Goal: Task Accomplishment & Management: Complete application form

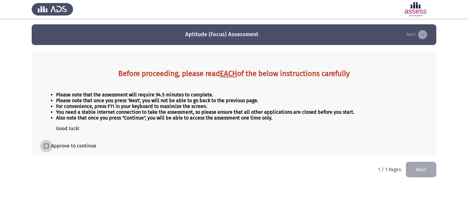
click at [46, 146] on span at bounding box center [46, 146] width 5 height 5
click at [46, 149] on input "Approve to continue" at bounding box center [46, 149] width 0 height 0
checkbox input "true"
click at [423, 170] on button "Next" at bounding box center [421, 170] width 30 height 16
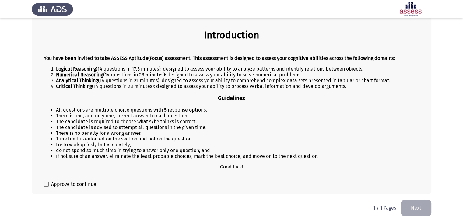
scroll to position [41, 0]
click at [44, 185] on span at bounding box center [46, 184] width 5 height 5
click at [46, 187] on input "Approve to continue" at bounding box center [46, 187] width 0 height 0
checkbox input "true"
click at [419, 208] on button "Next" at bounding box center [416, 208] width 30 height 16
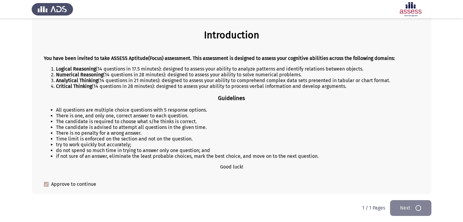
scroll to position [0, 0]
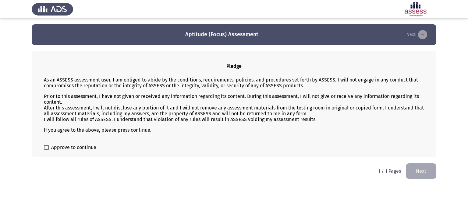
click at [47, 149] on span at bounding box center [46, 147] width 5 height 5
click at [46, 150] on input "Approve to continue" at bounding box center [46, 150] width 0 height 0
checkbox input "true"
click at [419, 172] on button "Next" at bounding box center [421, 172] width 30 height 16
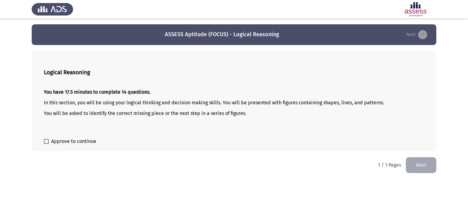
click at [48, 143] on span at bounding box center [46, 141] width 5 height 5
click at [46, 144] on input "Approve to continue" at bounding box center [46, 144] width 0 height 0
checkbox input "true"
click at [422, 164] on button "Next" at bounding box center [421, 165] width 30 height 16
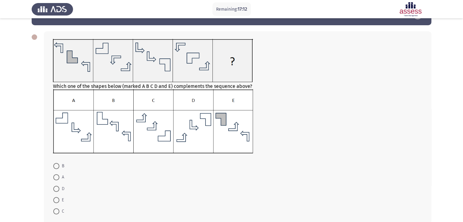
scroll to position [30, 0]
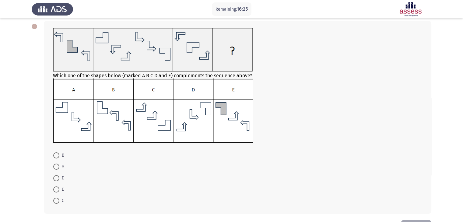
click at [57, 190] on span at bounding box center [56, 190] width 6 height 6
click at [57, 190] on input "E" at bounding box center [56, 190] width 6 height 6
radio input "true"
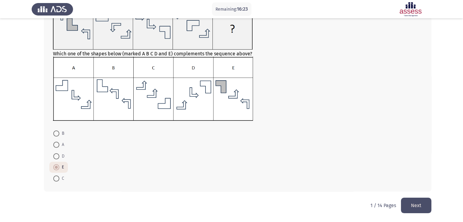
click at [418, 205] on button "Next" at bounding box center [416, 206] width 30 height 16
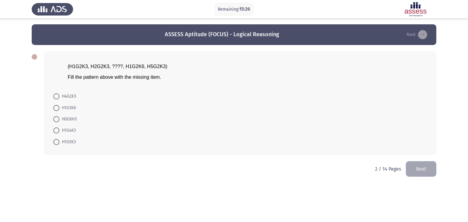
click at [55, 97] on span at bounding box center [56, 97] width 6 height 6
click at [55, 97] on input "H4G2K3" at bounding box center [56, 97] width 6 height 6
radio input "true"
click at [423, 166] on button "Next" at bounding box center [421, 169] width 30 height 16
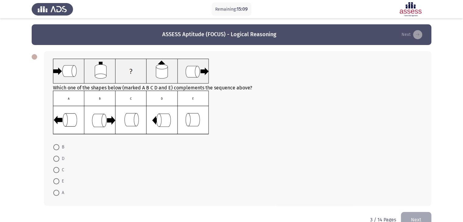
scroll to position [14, 0]
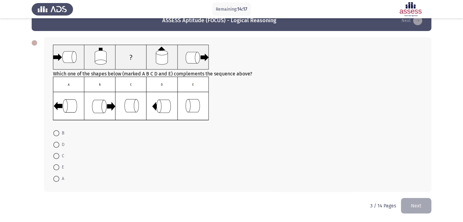
click at [57, 134] on span at bounding box center [56, 133] width 6 height 6
click at [57, 134] on input "B" at bounding box center [56, 133] width 6 height 6
radio input "true"
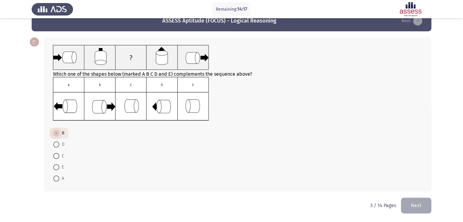
scroll to position [14, 0]
click at [419, 204] on button "Next" at bounding box center [416, 206] width 30 height 16
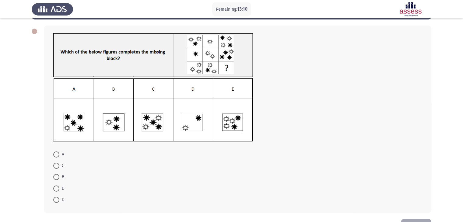
scroll to position [16, 0]
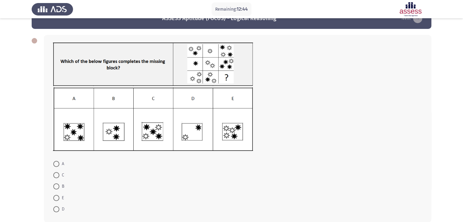
click at [58, 165] on span at bounding box center [56, 164] width 6 height 6
click at [58, 165] on input "A" at bounding box center [56, 164] width 6 height 6
radio input "true"
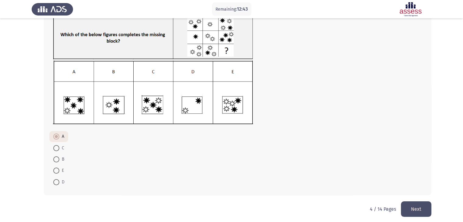
scroll to position [46, 0]
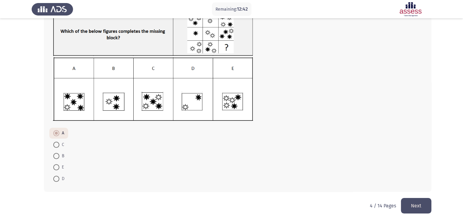
click at [413, 205] on button "Next" at bounding box center [416, 206] width 30 height 16
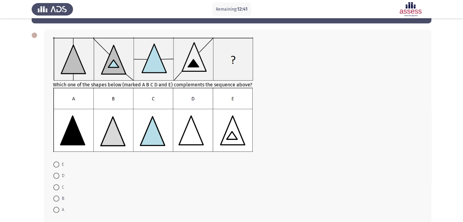
scroll to position [30, 0]
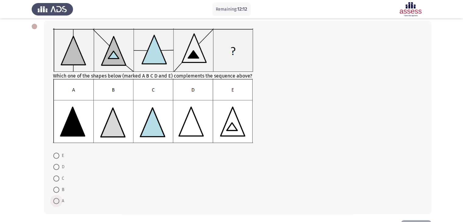
click at [56, 203] on span at bounding box center [56, 201] width 6 height 6
click at [56, 203] on input "A" at bounding box center [56, 201] width 6 height 6
radio input "true"
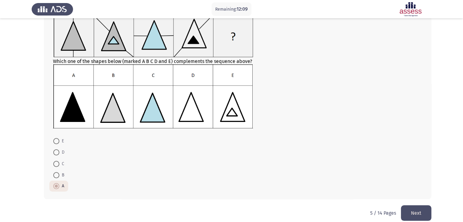
scroll to position [52, 0]
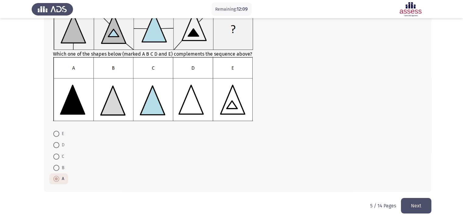
click at [420, 205] on button "Next" at bounding box center [416, 206] width 30 height 16
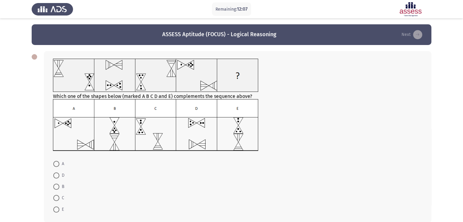
scroll to position [30, 0]
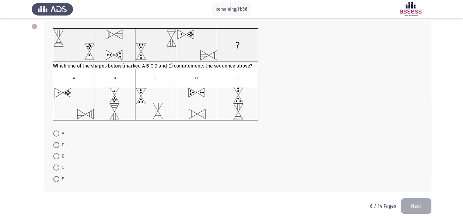
click at [57, 156] on span at bounding box center [56, 157] width 6 height 6
click at [57, 156] on input "B" at bounding box center [56, 157] width 6 height 6
radio input "true"
click at [417, 208] on button "Next" at bounding box center [416, 206] width 30 height 16
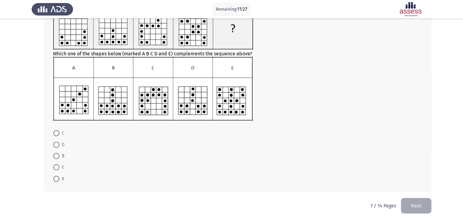
scroll to position [23, 0]
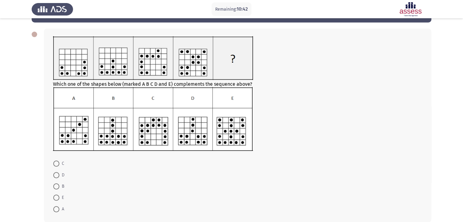
click at [55, 175] on span at bounding box center [56, 175] width 6 height 6
click at [55, 175] on input "D" at bounding box center [56, 175] width 6 height 6
radio input "true"
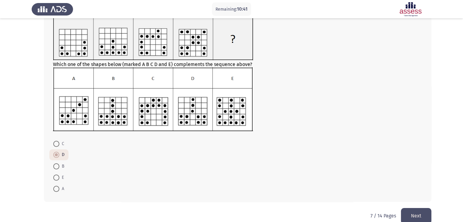
scroll to position [53, 0]
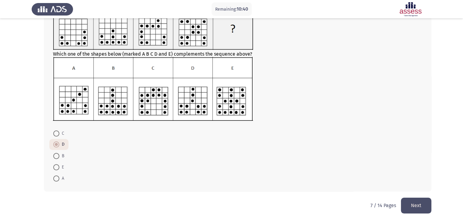
click at [413, 204] on button "Next" at bounding box center [416, 206] width 30 height 16
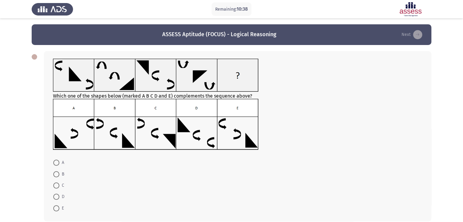
scroll to position [30, 0]
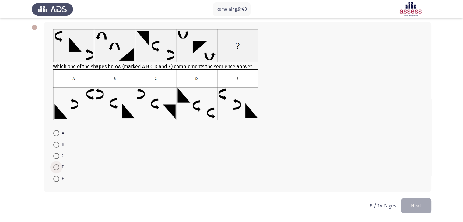
click at [56, 168] on span at bounding box center [56, 168] width 6 height 6
click at [56, 168] on input "D" at bounding box center [56, 168] width 6 height 6
radio input "true"
click at [416, 211] on button "Next" at bounding box center [416, 206] width 30 height 16
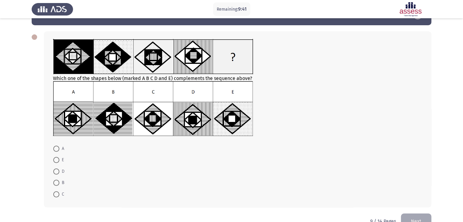
scroll to position [30, 0]
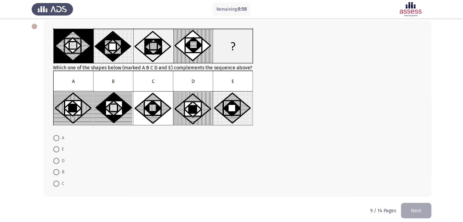
click at [54, 139] on span at bounding box center [56, 138] width 6 height 6
click at [54, 139] on input "A" at bounding box center [56, 138] width 6 height 6
radio input "true"
click at [418, 214] on button "Next" at bounding box center [416, 211] width 30 height 16
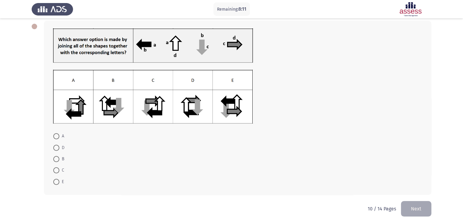
click at [57, 159] on span at bounding box center [56, 159] width 6 height 6
click at [57, 159] on input "B" at bounding box center [56, 159] width 6 height 6
radio input "true"
click at [56, 181] on span at bounding box center [56, 182] width 6 height 6
click at [56, 181] on input "E" at bounding box center [56, 182] width 6 height 6
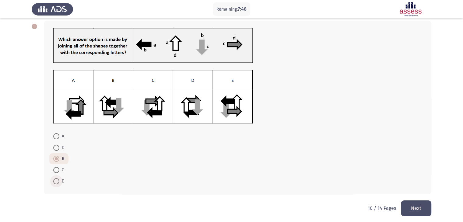
radio input "true"
click at [412, 209] on button "Next" at bounding box center [416, 209] width 30 height 16
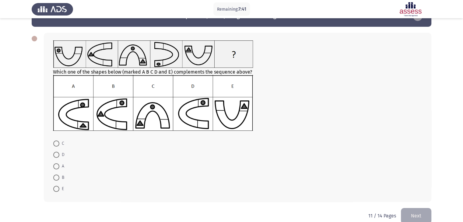
scroll to position [29, 0]
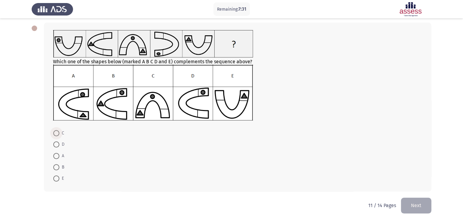
click at [56, 134] on span at bounding box center [56, 133] width 6 height 6
click at [56, 134] on input "C" at bounding box center [56, 133] width 6 height 6
radio input "true"
click at [426, 207] on button "Next" at bounding box center [416, 206] width 30 height 16
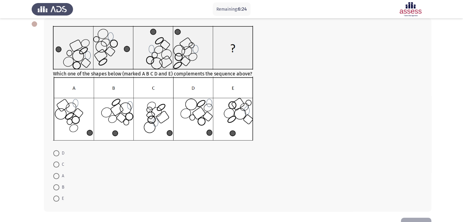
scroll to position [23, 0]
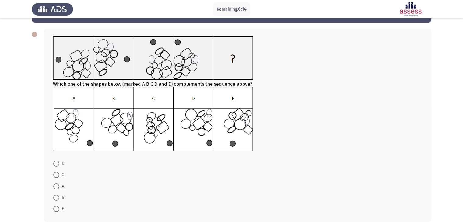
click at [57, 175] on span at bounding box center [56, 175] width 6 height 6
click at [57, 175] on input "C" at bounding box center [56, 175] width 6 height 6
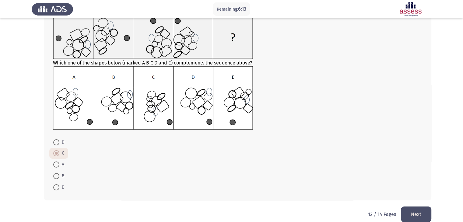
scroll to position [52, 0]
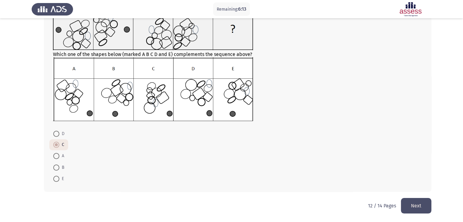
click at [423, 201] on button "Next" at bounding box center [416, 206] width 30 height 16
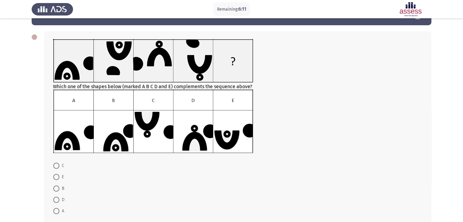
scroll to position [30, 0]
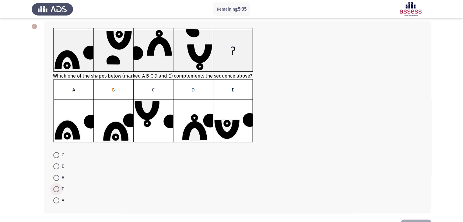
click at [58, 190] on span at bounding box center [56, 189] width 6 height 6
click at [58, 190] on input "D" at bounding box center [56, 189] width 6 height 6
radio input "true"
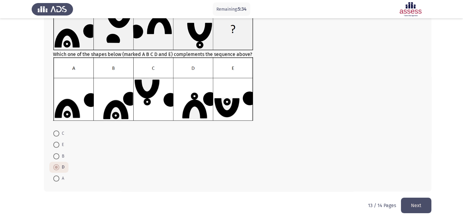
click at [422, 207] on button "Next" at bounding box center [416, 206] width 30 height 16
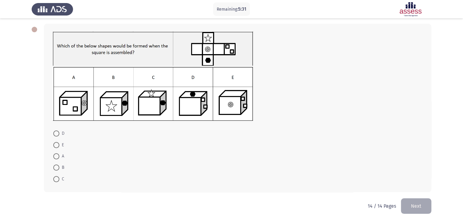
scroll to position [28, 0]
click at [55, 134] on span at bounding box center [56, 133] width 6 height 6
click at [55, 134] on input "D" at bounding box center [56, 133] width 6 height 6
radio input "true"
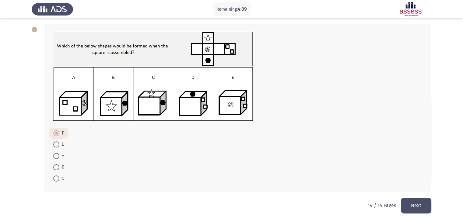
click at [422, 205] on button "Next" at bounding box center [416, 206] width 30 height 16
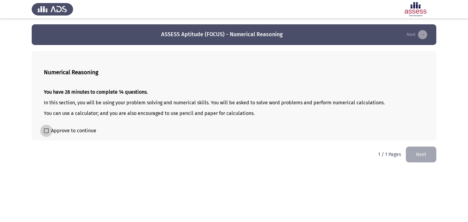
click at [48, 131] on span at bounding box center [46, 131] width 5 height 5
click at [46, 133] on input "Approve to continue" at bounding box center [46, 133] width 0 height 0
checkbox input "true"
click at [427, 152] on button "Next" at bounding box center [421, 155] width 30 height 16
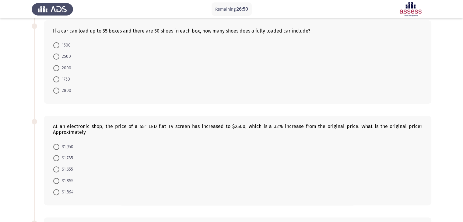
scroll to position [22, 0]
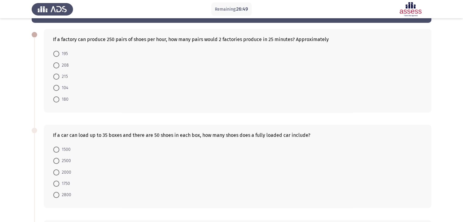
click at [58, 65] on span at bounding box center [56, 65] width 6 height 6
click at [58, 65] on input "208" at bounding box center [56, 65] width 6 height 6
radio input "true"
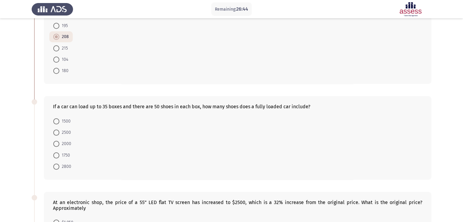
scroll to position [83, 0]
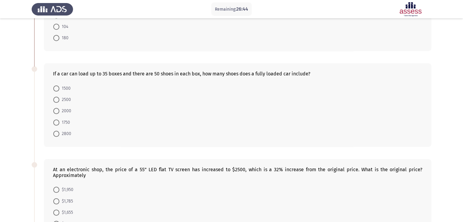
click at [56, 124] on span at bounding box center [56, 123] width 6 height 6
click at [56, 124] on input "1750" at bounding box center [56, 123] width 6 height 6
radio input "true"
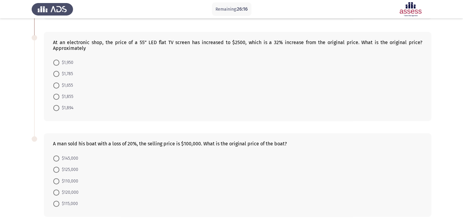
scroll to position [214, 0]
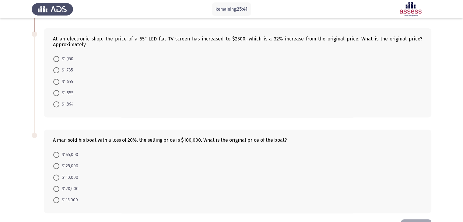
click at [57, 104] on span at bounding box center [56, 104] width 6 height 6
click at [57, 104] on input "$1,894" at bounding box center [56, 104] width 6 height 6
radio input "true"
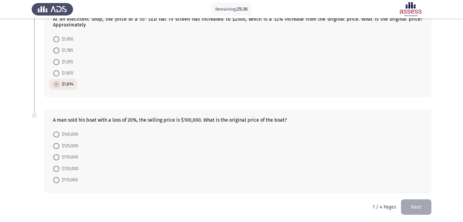
scroll to position [235, 0]
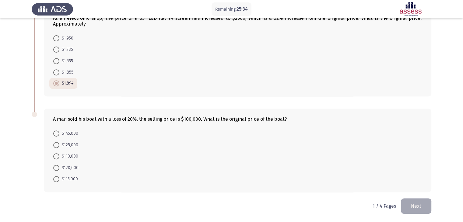
click at [58, 144] on span at bounding box center [56, 145] width 6 height 6
click at [58, 144] on input "$125,000" at bounding box center [56, 145] width 6 height 6
radio input "true"
click at [419, 205] on button "Next" at bounding box center [416, 207] width 30 height 16
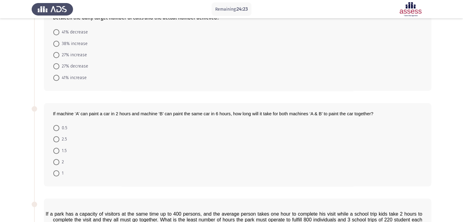
scroll to position [49, 0]
click at [58, 43] on span at bounding box center [56, 45] width 6 height 6
click at [58, 43] on input "38% increase" at bounding box center [56, 45] width 6 height 6
radio input "true"
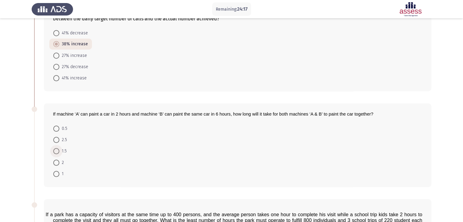
click at [57, 151] on span at bounding box center [56, 151] width 6 height 6
click at [57, 151] on input "1.5" at bounding box center [56, 151] width 6 height 6
radio input "true"
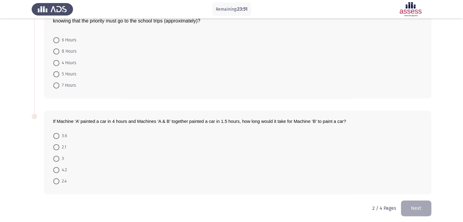
scroll to position [257, 0]
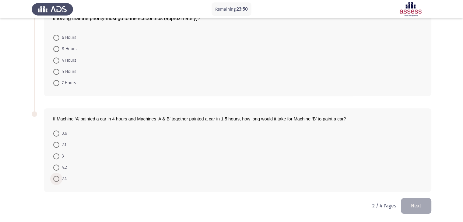
click at [57, 179] on span at bounding box center [56, 179] width 6 height 6
click at [57, 179] on input "2.4" at bounding box center [56, 179] width 6 height 6
radio input "true"
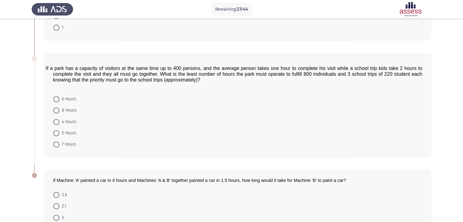
click at [55, 122] on span at bounding box center [56, 122] width 6 height 6
click at [55, 122] on input "4 Hours" at bounding box center [56, 122] width 6 height 6
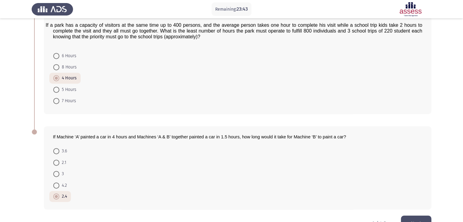
scroll to position [256, 0]
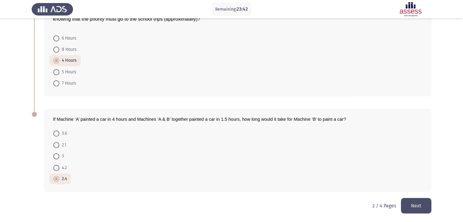
click at [417, 206] on button "Next" at bounding box center [416, 206] width 30 height 16
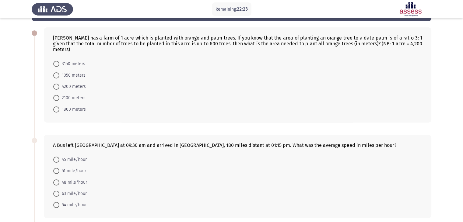
scroll to position [30, 0]
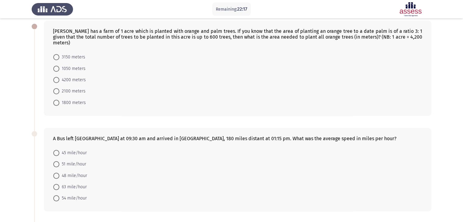
click at [58, 54] on span at bounding box center [56, 57] width 6 height 6
click at [58, 54] on input "3150 meters" at bounding box center [56, 57] width 6 height 6
radio input "true"
click at [58, 172] on span at bounding box center [56, 175] width 6 height 6
click at [58, 172] on input "48 mile/hour" at bounding box center [56, 175] width 6 height 6
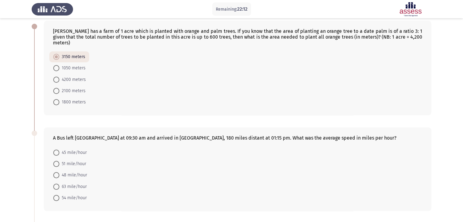
radio input "true"
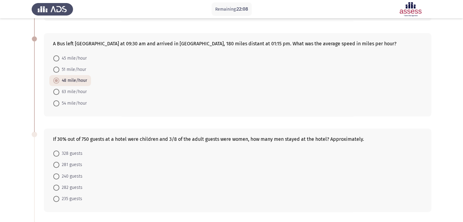
scroll to position [183, 0]
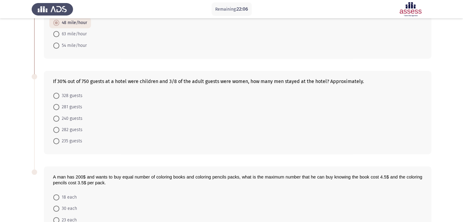
click at [57, 93] on span at bounding box center [56, 96] width 6 height 6
click at [57, 93] on input "328 guests" at bounding box center [56, 96] width 6 height 6
radio input "true"
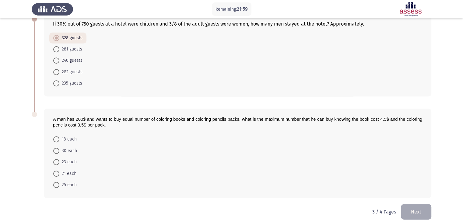
click at [58, 182] on span at bounding box center [56, 185] width 6 height 6
click at [58, 182] on input "25 each" at bounding box center [56, 185] width 6 height 6
radio input "true"
click at [418, 209] on button "Next" at bounding box center [416, 212] width 30 height 16
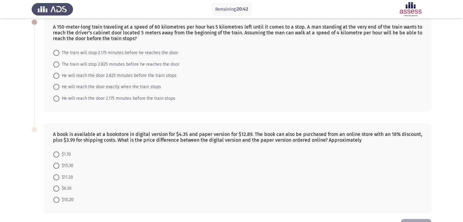
scroll to position [26, 0]
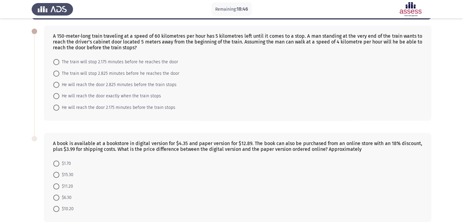
click at [56, 73] on span at bounding box center [56, 74] width 6 height 6
click at [56, 73] on input "The train will stop 2.825 minutes before he reaches the door" at bounding box center [56, 74] width 6 height 6
radio input "true"
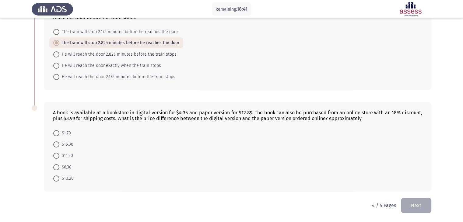
click at [56, 179] on span at bounding box center [56, 179] width 6 height 6
click at [56, 179] on input "$10.20" at bounding box center [56, 179] width 6 height 6
radio input "true"
click at [418, 209] on button "Next" at bounding box center [416, 206] width 30 height 16
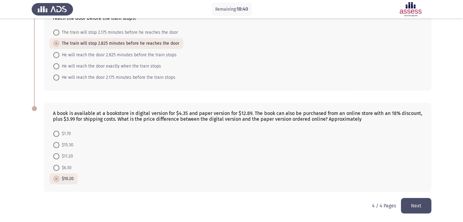
scroll to position [0, 0]
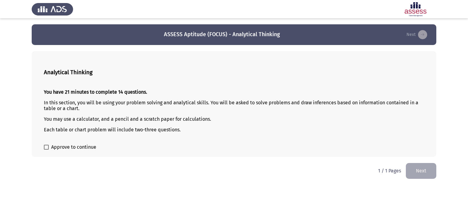
click at [46, 148] on span at bounding box center [46, 147] width 5 height 5
click at [46, 150] on input "Approve to continue" at bounding box center [46, 150] width 0 height 0
checkbox input "true"
click at [427, 173] on button "Next" at bounding box center [421, 171] width 30 height 16
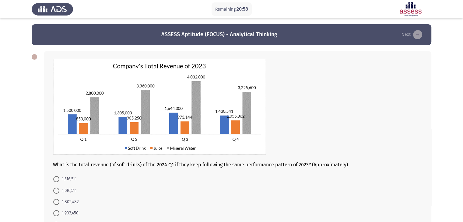
scroll to position [30, 0]
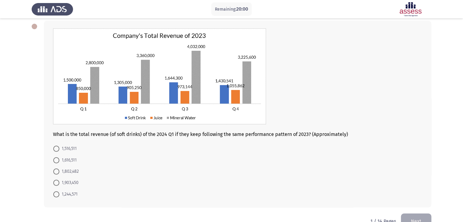
click at [57, 148] on span at bounding box center [56, 149] width 6 height 6
click at [57, 148] on input "1,516,511" at bounding box center [56, 149] width 6 height 6
radio input "true"
click at [426, 217] on button "Next" at bounding box center [416, 221] width 30 height 16
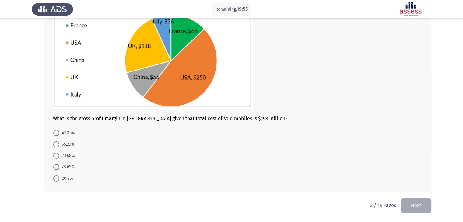
scroll to position [28, 0]
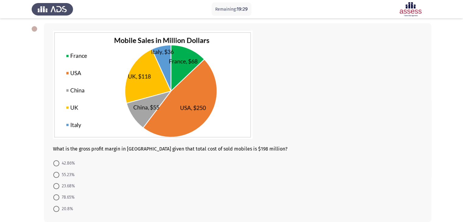
click at [54, 210] on span at bounding box center [56, 209] width 6 height 6
click at [54, 210] on input "20.8%" at bounding box center [56, 209] width 6 height 6
radio input "true"
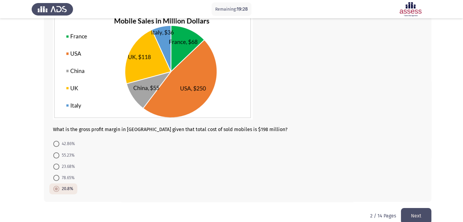
scroll to position [58, 0]
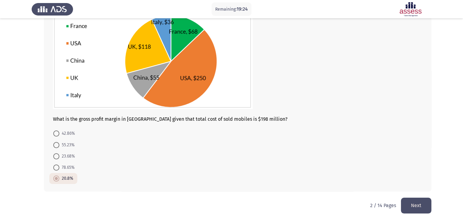
click at [416, 206] on button "Next" at bounding box center [416, 206] width 30 height 16
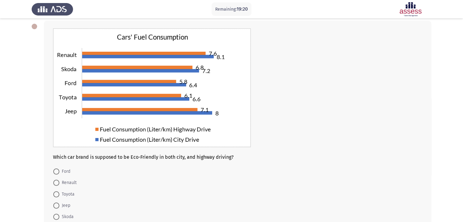
scroll to position [37, 0]
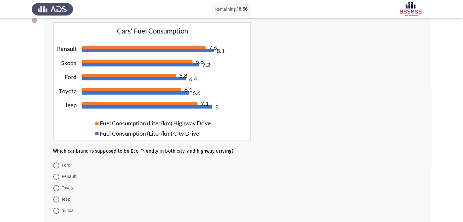
click at [55, 168] on span at bounding box center [56, 166] width 6 height 6
click at [55, 168] on input "Ford" at bounding box center [56, 166] width 6 height 6
radio input "true"
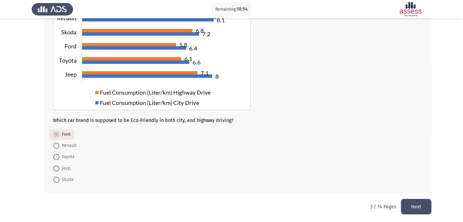
scroll to position [69, 0]
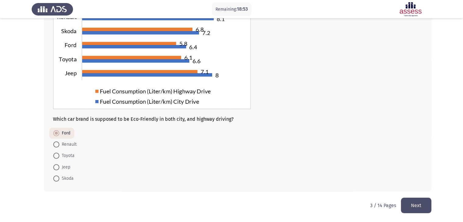
click at [422, 204] on button "Next" at bounding box center [416, 206] width 30 height 16
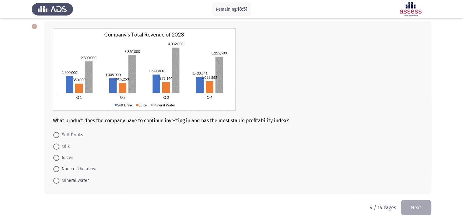
scroll to position [32, 0]
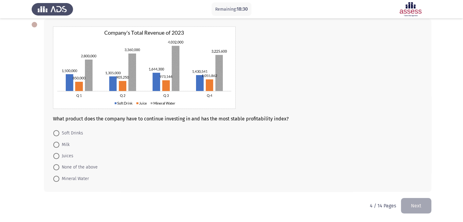
click at [57, 156] on span at bounding box center [56, 156] width 6 height 6
click at [57, 156] on input "Juices" at bounding box center [56, 156] width 6 height 6
radio input "true"
click at [416, 204] on button "Next" at bounding box center [416, 206] width 30 height 16
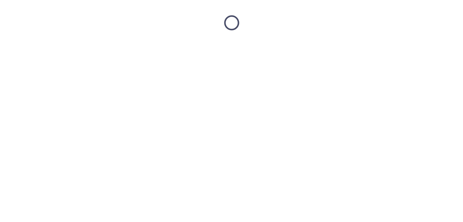
scroll to position [0, 0]
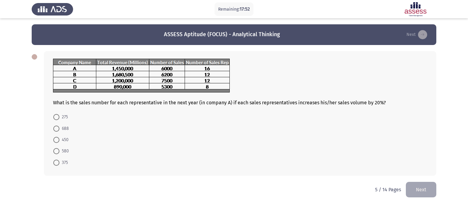
click at [54, 140] on span at bounding box center [56, 140] width 6 height 6
click at [54, 140] on input "450" at bounding box center [56, 140] width 6 height 6
radio input "true"
click at [420, 190] on button "Next" at bounding box center [421, 190] width 30 height 16
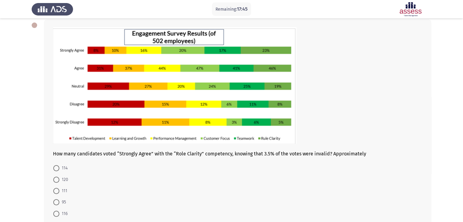
scroll to position [33, 0]
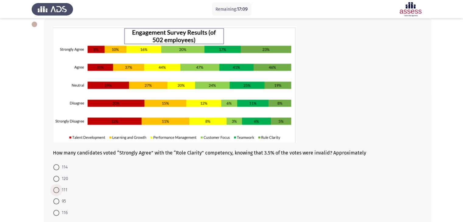
click at [57, 190] on span at bounding box center [56, 190] width 6 height 6
click at [57, 190] on input "111" at bounding box center [56, 190] width 6 height 6
radio input "true"
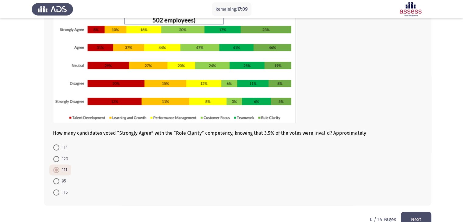
scroll to position [66, 0]
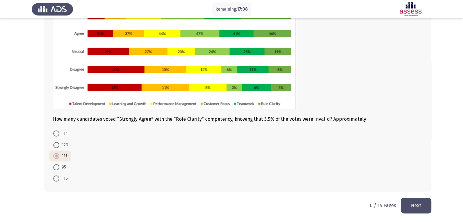
click at [417, 203] on button "Next" at bounding box center [416, 206] width 30 height 16
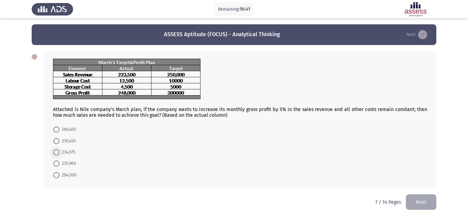
click at [58, 153] on span at bounding box center [56, 153] width 6 height 6
click at [58, 153] on input "234,675" at bounding box center [56, 153] width 6 height 6
radio input "true"
click at [423, 201] on button "Next" at bounding box center [421, 202] width 30 height 16
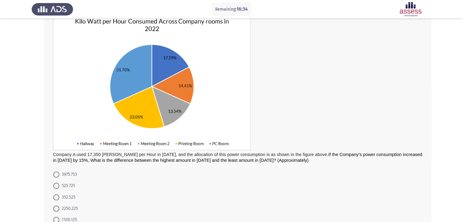
scroll to position [43, 0]
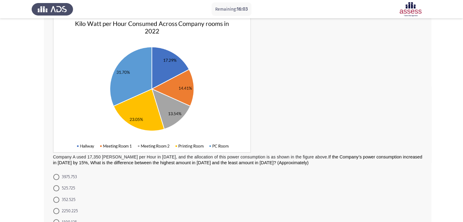
click at [56, 176] on span at bounding box center [56, 177] width 6 height 6
click at [56, 176] on input "3975.753" at bounding box center [56, 177] width 6 height 6
radio input "true"
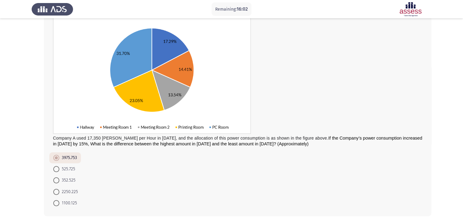
scroll to position [86, 0]
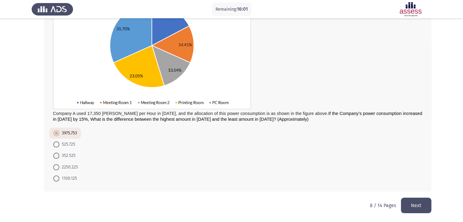
click at [417, 201] on button "Next" at bounding box center [416, 206] width 30 height 16
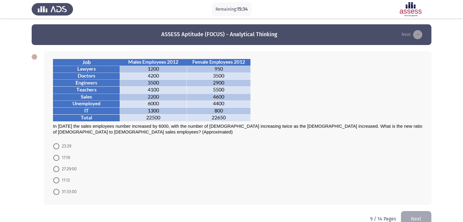
click at [58, 193] on span at bounding box center [56, 192] width 6 height 6
click at [58, 193] on input "31:33:00" at bounding box center [56, 192] width 6 height 6
radio input "true"
click at [421, 215] on button "Next" at bounding box center [416, 219] width 30 height 16
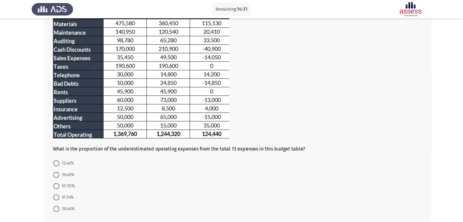
scroll to position [61, 0]
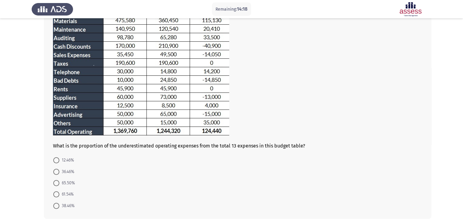
click at [54, 170] on span at bounding box center [56, 172] width 6 height 6
click at [54, 170] on input "36.46%" at bounding box center [56, 172] width 6 height 6
radio input "true"
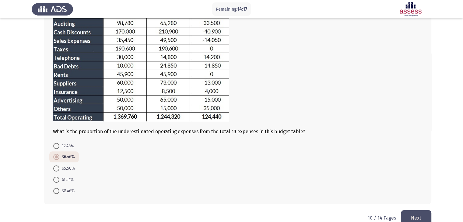
scroll to position [88, 0]
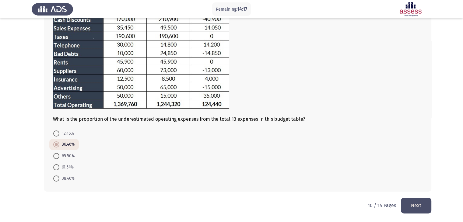
click at [416, 204] on button "Next" at bounding box center [416, 206] width 30 height 16
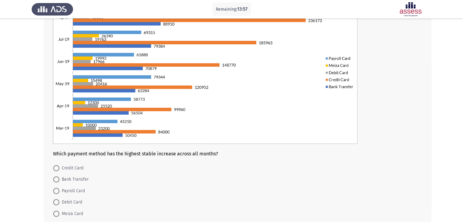
scroll to position [104, 0]
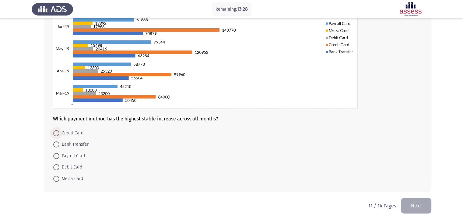
click at [56, 133] on span at bounding box center [56, 133] width 0 height 0
click at [56, 133] on input "Credit Card" at bounding box center [56, 133] width 6 height 6
radio input "true"
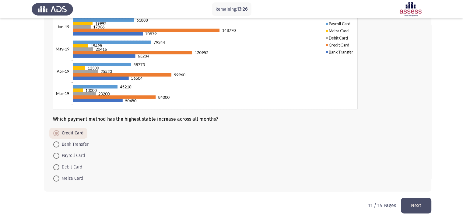
click at [418, 205] on button "Next" at bounding box center [416, 206] width 30 height 16
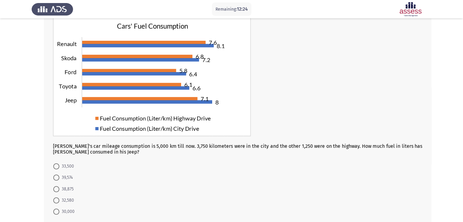
scroll to position [75, 0]
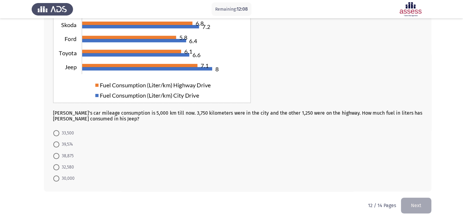
click at [56, 155] on span at bounding box center [56, 156] width 6 height 6
click at [56, 155] on input "38,875" at bounding box center [56, 156] width 6 height 6
radio input "true"
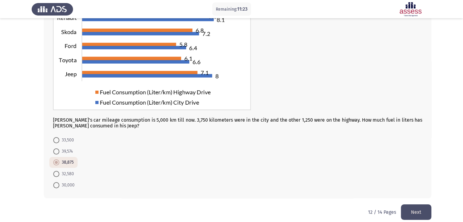
scroll to position [74, 0]
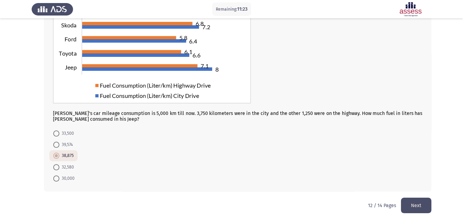
click at [416, 208] on button "Next" at bounding box center [416, 206] width 30 height 16
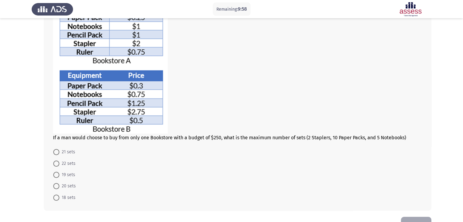
scroll to position [78, 0]
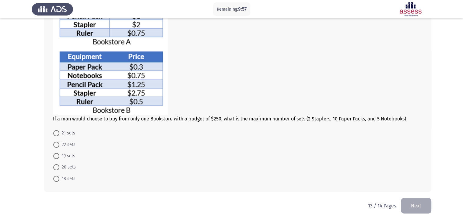
click at [57, 132] on span at bounding box center [56, 133] width 6 height 6
click at [57, 132] on input "21 sets" at bounding box center [56, 133] width 6 height 6
radio input "true"
click at [418, 205] on button "Next" at bounding box center [416, 206] width 30 height 16
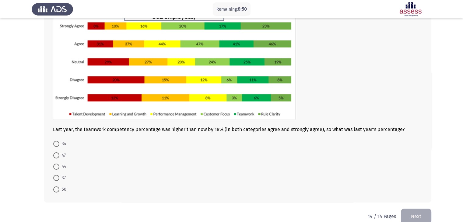
scroll to position [67, 0]
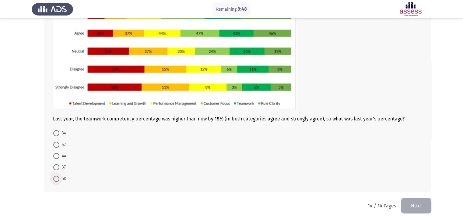
click at [54, 181] on span at bounding box center [56, 179] width 6 height 6
click at [54, 181] on input "50" at bounding box center [56, 179] width 6 height 6
radio input "true"
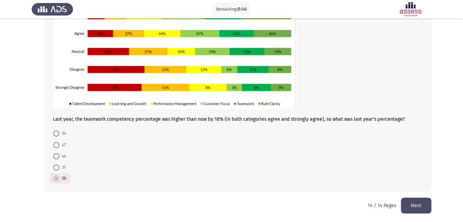
click at [416, 210] on button "Next" at bounding box center [416, 206] width 30 height 16
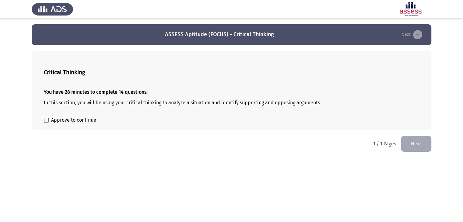
scroll to position [0, 0]
click at [46, 121] on span at bounding box center [46, 120] width 5 height 5
click at [46, 123] on input "Approve to continue" at bounding box center [46, 123] width 0 height 0
checkbox input "true"
click at [433, 144] on button "Next" at bounding box center [421, 144] width 30 height 16
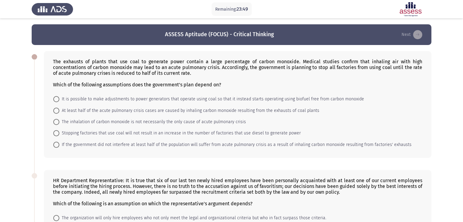
click at [55, 109] on span at bounding box center [56, 111] width 6 height 6
click at [55, 109] on input "At least half of the acute pulmonary crisis cases are caused by inhaling carbon…" at bounding box center [56, 111] width 6 height 6
radio input "true"
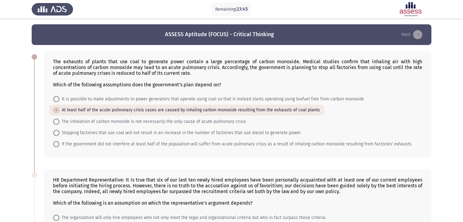
scroll to position [91, 0]
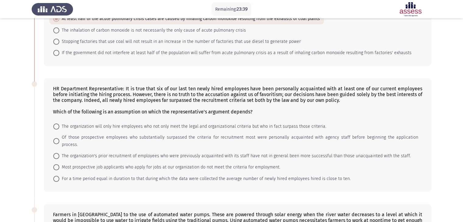
click at [58, 139] on span at bounding box center [56, 141] width 6 height 6
click at [58, 139] on input "Of those prospective employees who substantially surpassed the criteria for rec…" at bounding box center [56, 141] width 6 height 6
radio input "true"
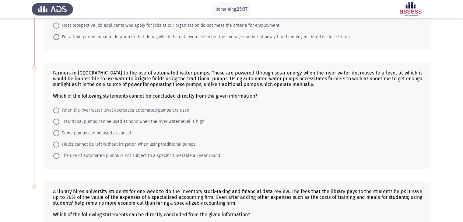
scroll to position [244, 0]
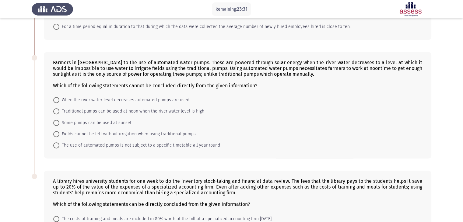
click at [56, 143] on span at bounding box center [56, 146] width 6 height 6
click at [56, 143] on input "The use of automated pumps is not subject to a specific timetable all year round" at bounding box center [56, 146] width 6 height 6
radio input "true"
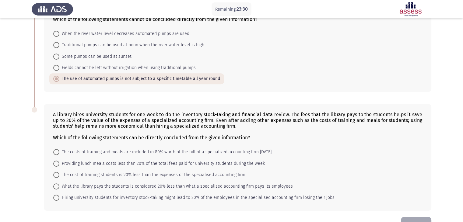
scroll to position [322, 0]
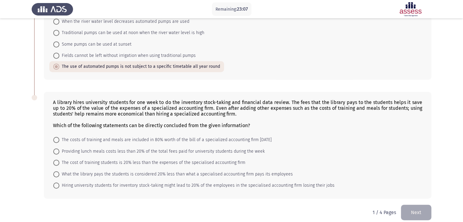
click at [54, 137] on span at bounding box center [56, 140] width 6 height 6
click at [54, 137] on input "The costs of training and meals are included in 80% worth of the bill of a spec…" at bounding box center [56, 140] width 6 height 6
radio input "true"
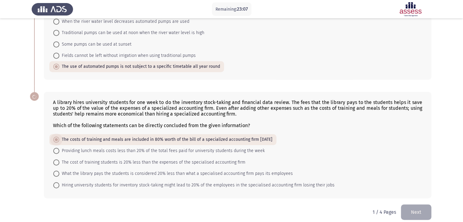
scroll to position [322, 0]
click at [417, 210] on button "Next" at bounding box center [416, 213] width 30 height 16
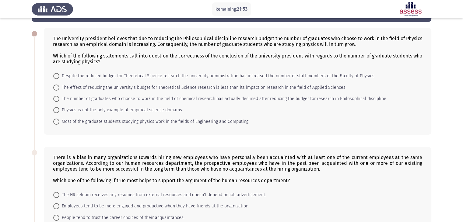
scroll to position [0, 0]
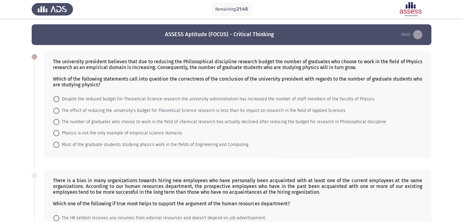
click at [56, 110] on span at bounding box center [56, 111] width 6 height 6
click at [56, 110] on input "The effect of reducing the university's budget for Theoretical Science research…" at bounding box center [56, 111] width 6 height 6
radio input "true"
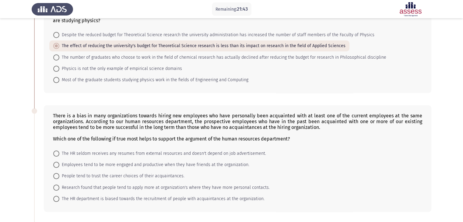
scroll to position [152, 0]
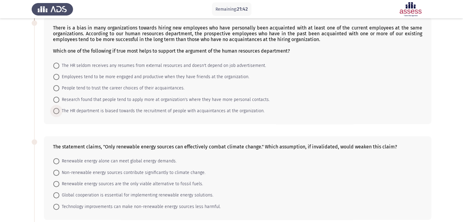
click at [59, 111] on span "The HR department is biased towards the recruitment of people with acquaintance…" at bounding box center [161, 111] width 205 height 7
click at [59, 111] on input "The HR department is biased towards the recruitment of people with acquaintance…" at bounding box center [56, 111] width 6 height 6
radio input "true"
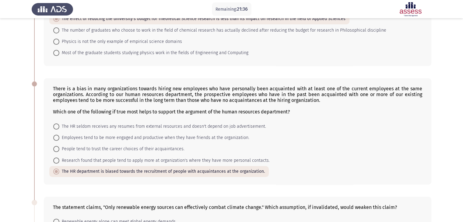
scroll to position [122, 0]
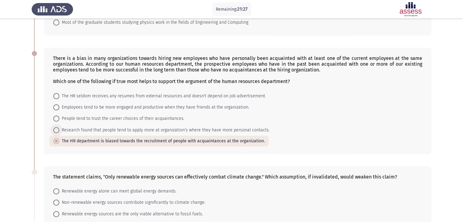
click at [56, 130] on span at bounding box center [56, 130] width 6 height 6
click at [56, 130] on input "Research found that people tend to apply more at organization's where they have…" at bounding box center [56, 130] width 6 height 6
radio input "true"
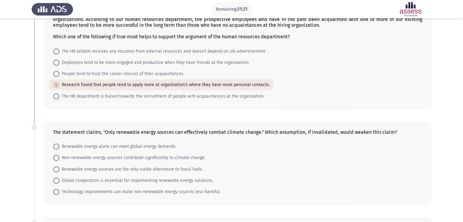
scroll to position [183, 0]
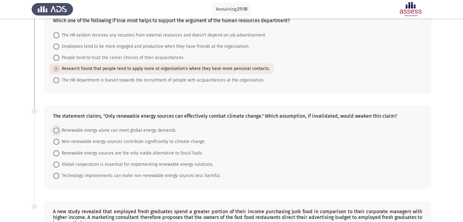
click at [58, 131] on span at bounding box center [56, 131] width 6 height 6
click at [58, 131] on input "Renewable energy alone can meet global energy demands." at bounding box center [56, 131] width 6 height 6
radio input "true"
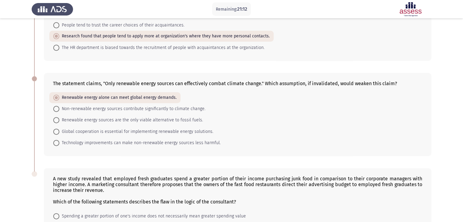
scroll to position [299, 0]
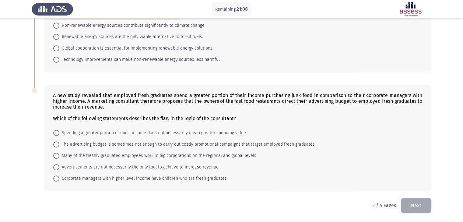
click at [56, 132] on span at bounding box center [56, 133] width 6 height 6
click at [56, 132] on input "Spending a greater portion of one's income does not necessarily mean greater sp…" at bounding box center [56, 133] width 6 height 6
radio input "true"
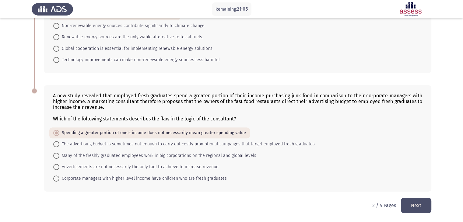
click at [423, 205] on button "Next" at bounding box center [416, 206] width 30 height 16
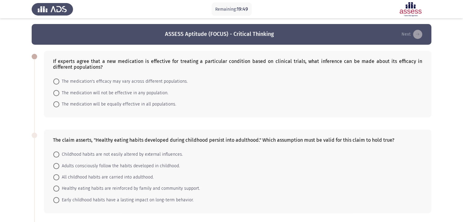
scroll to position [0, 0]
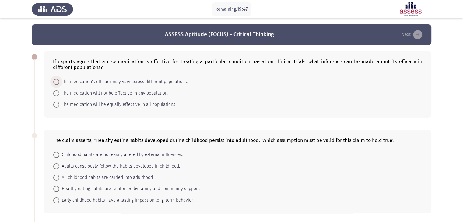
click at [56, 82] on span at bounding box center [56, 82] width 6 height 6
click at [56, 82] on input "The medication's efficacy may vary across different populations." at bounding box center [56, 82] width 6 height 6
radio input "true"
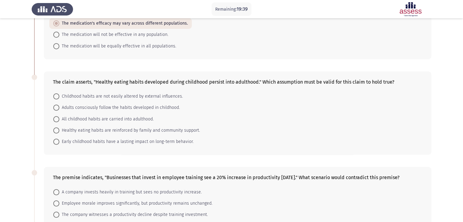
scroll to position [61, 0]
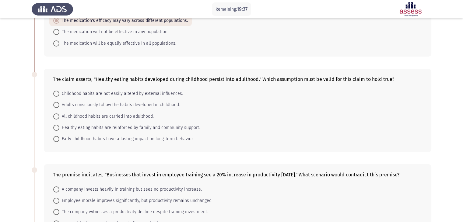
click at [54, 139] on span at bounding box center [56, 139] width 6 height 6
click at [54, 139] on input "Early childhood habits have a lasting impact on long-term behavior." at bounding box center [56, 139] width 6 height 6
radio input "true"
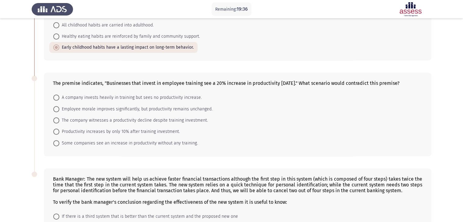
scroll to position [183, 0]
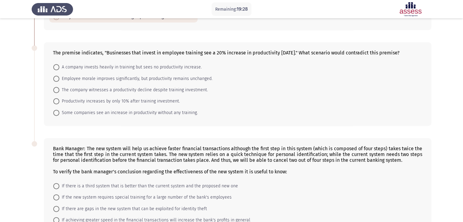
click at [58, 70] on span at bounding box center [56, 67] width 6 height 6
click at [58, 70] on input "A company invests heavily in training but sees no productivity increase." at bounding box center [56, 67] width 6 height 6
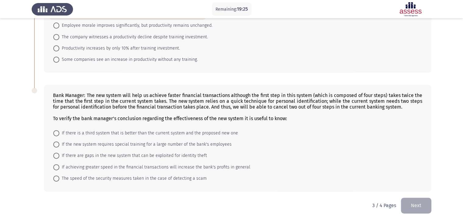
scroll to position [241, 0]
click at [58, 177] on span at bounding box center [56, 179] width 6 height 6
click at [58, 177] on input "The speed of the security measures taken in the case of detecting a scam" at bounding box center [56, 179] width 6 height 6
radio input "true"
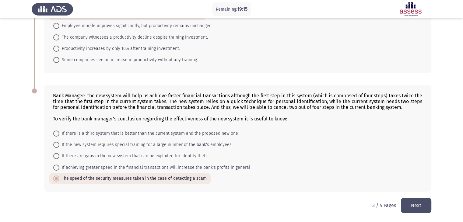
click at [419, 206] on button "Next" at bounding box center [416, 206] width 30 height 16
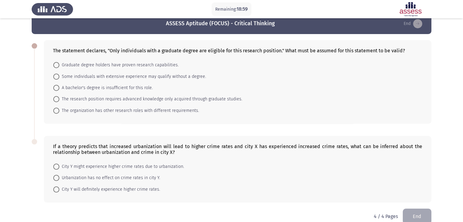
scroll to position [22, 0]
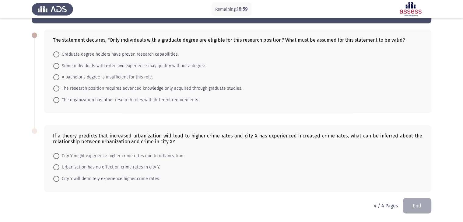
click at [435, 131] on app-assessment-container "Remaining: 18:59 ASSESS Aptitude (FOCUS) - Critical Thinking End The statement …" at bounding box center [231, 101] width 463 height 196
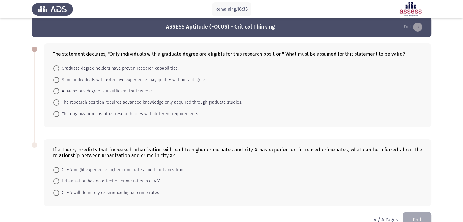
scroll to position [0, 0]
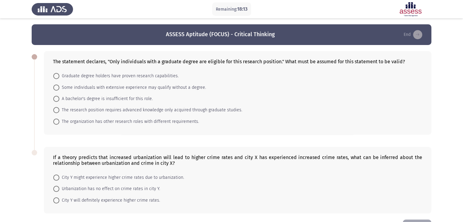
click at [55, 110] on span at bounding box center [56, 110] width 6 height 6
click at [55, 110] on input "The research position requires advanced knowledge only acquired through graduat…" at bounding box center [56, 110] width 6 height 6
radio input "true"
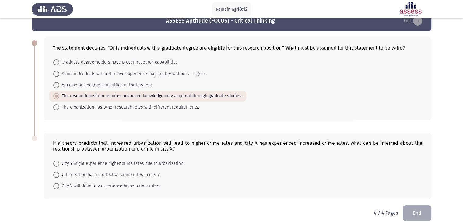
scroll to position [21, 0]
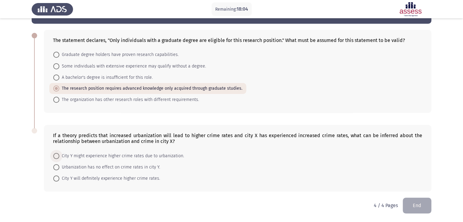
click at [57, 154] on span at bounding box center [56, 156] width 6 height 6
click at [57, 154] on input "City Y might experience higher crime rates due to urbanization." at bounding box center [56, 156] width 6 height 6
radio input "true"
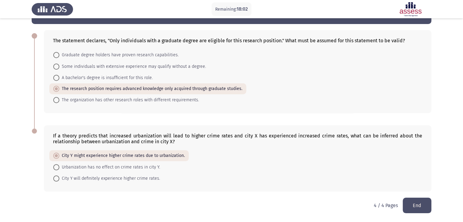
click at [418, 205] on button "End" at bounding box center [417, 206] width 29 height 16
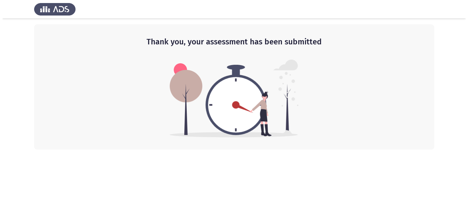
scroll to position [0, 0]
